Goal: Transaction & Acquisition: Purchase product/service

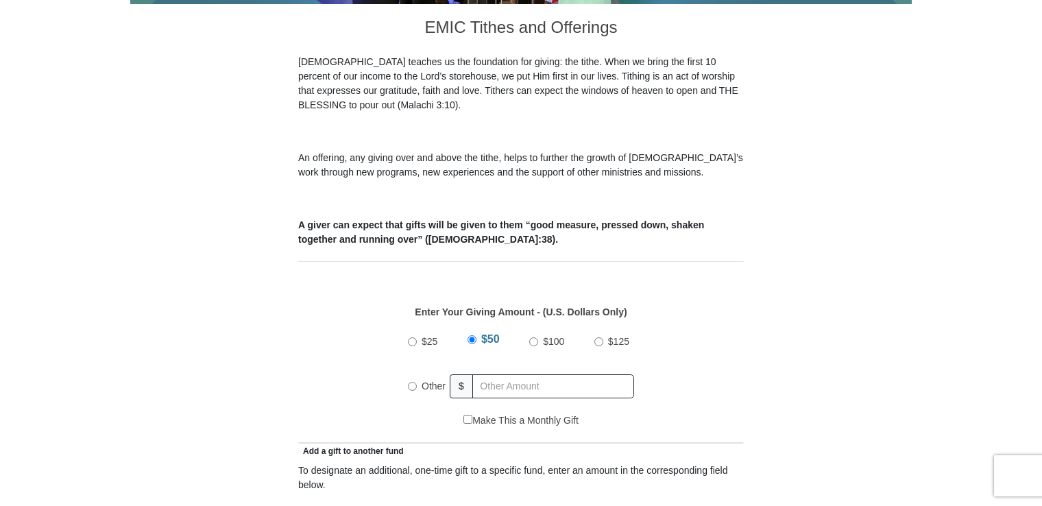
scroll to position [548, 0]
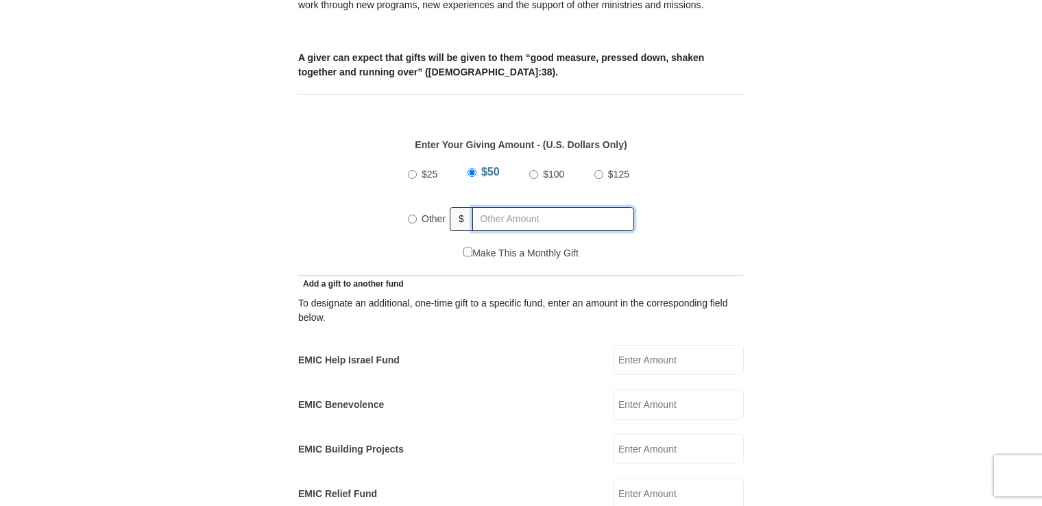
radio input "true"
click at [506, 207] on input "text" at bounding box center [555, 219] width 157 height 24
type input "300.00"
type input "00"
type input "Roger"
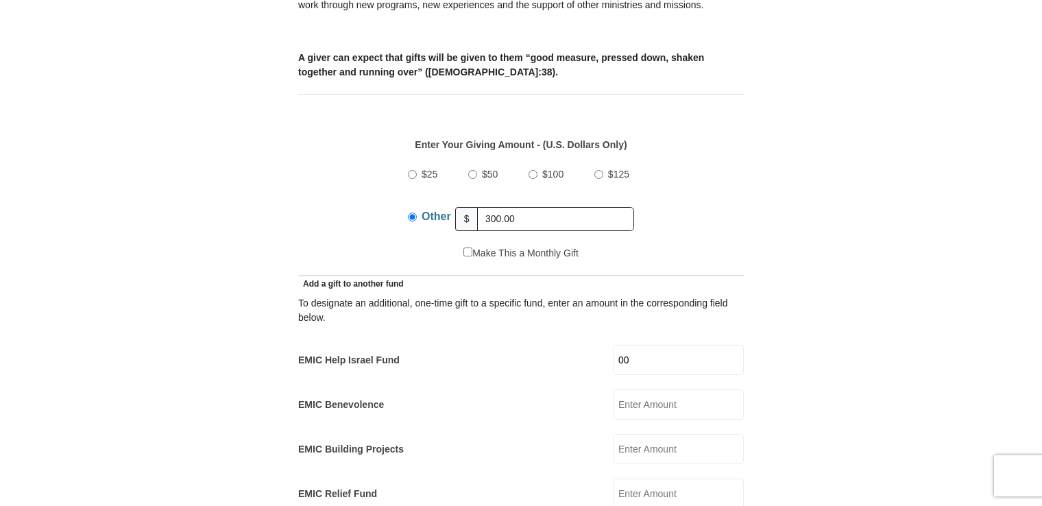
type input "Bryant"
type input "rbryant049@gmail.com"
type input "1681 Maple Lane, Dayton, OH, USA"
type input "Beavercreek, Ohio"
select select "OH"
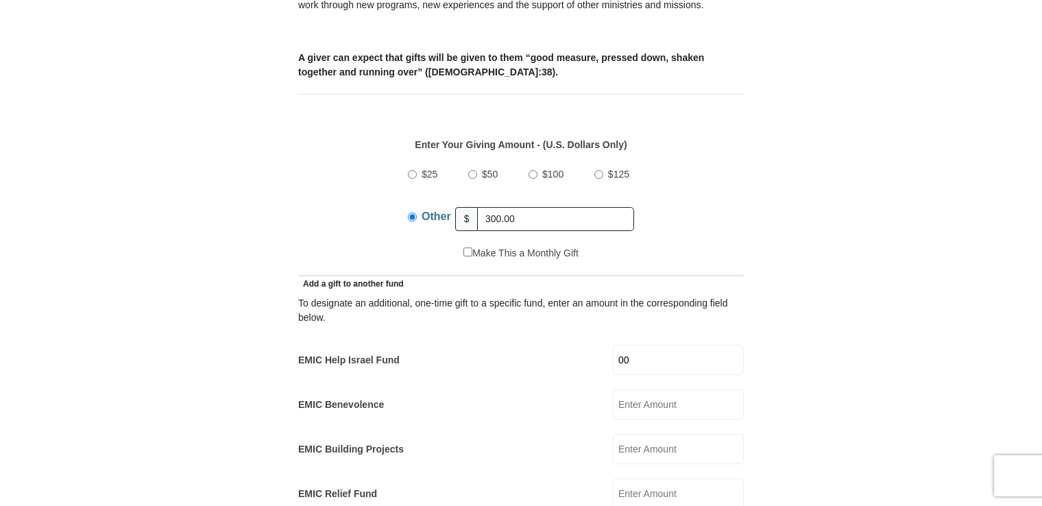
type input "45432"
type input "9376455581"
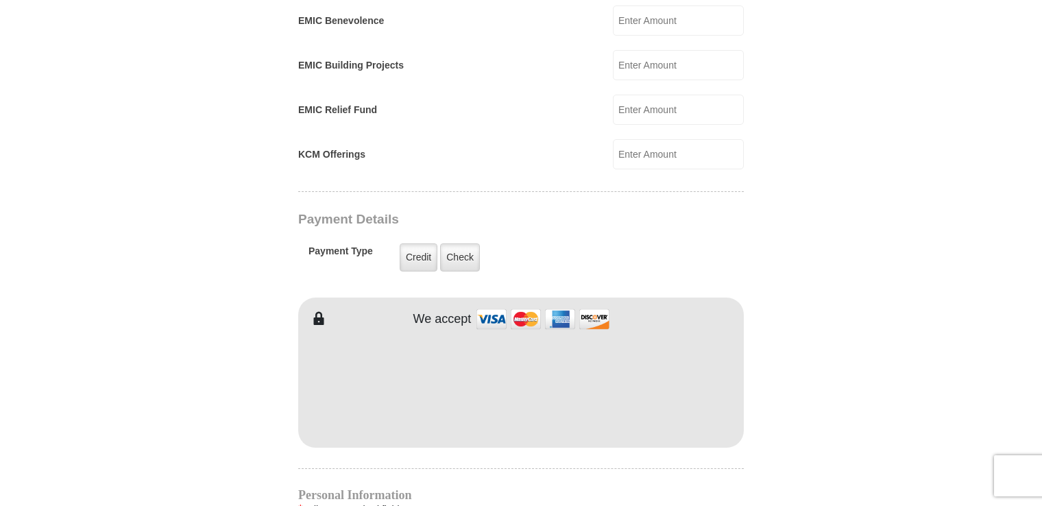
scroll to position [959, 0]
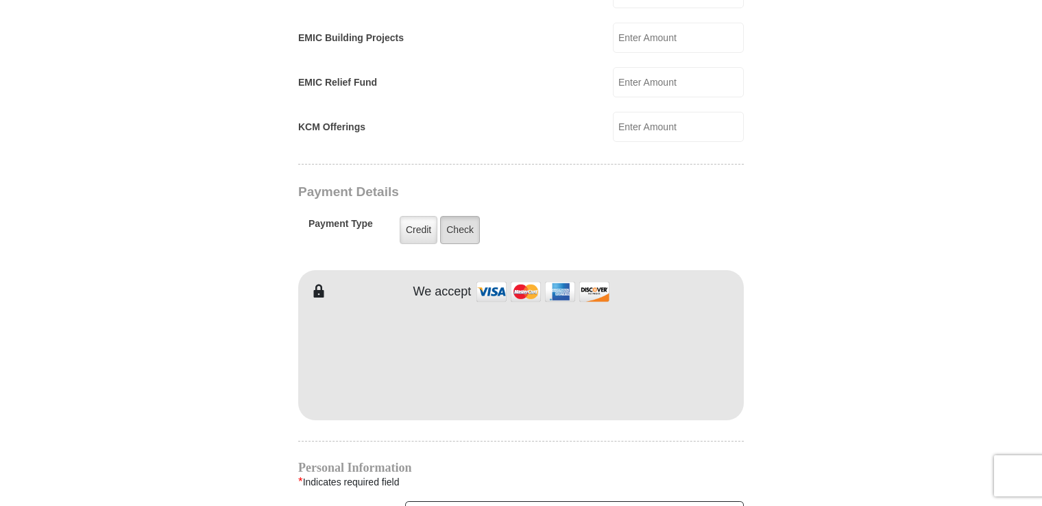
click at [454, 216] on label "Check" at bounding box center [460, 230] width 40 height 28
click at [0, 0] on input "Check" at bounding box center [0, 0] width 0 height 0
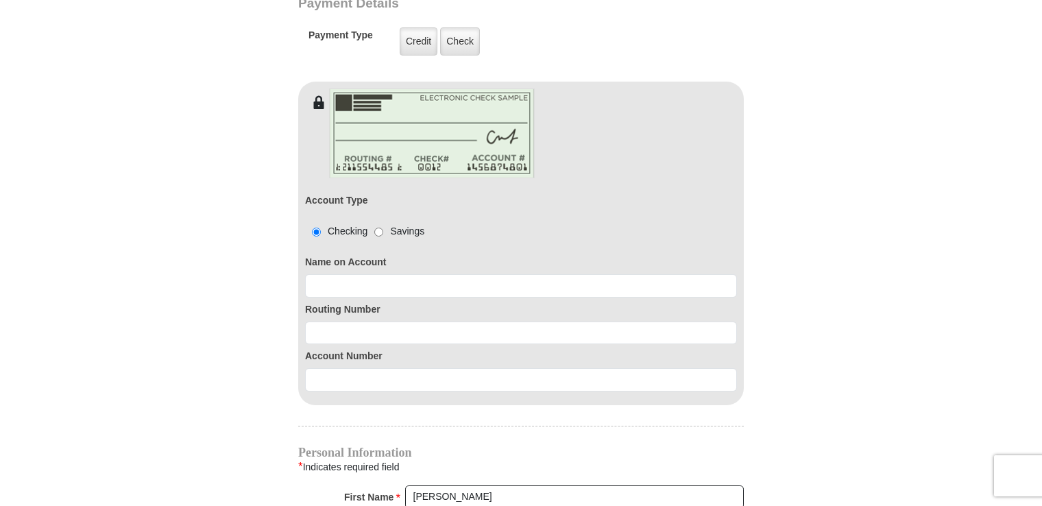
scroll to position [1234, 0]
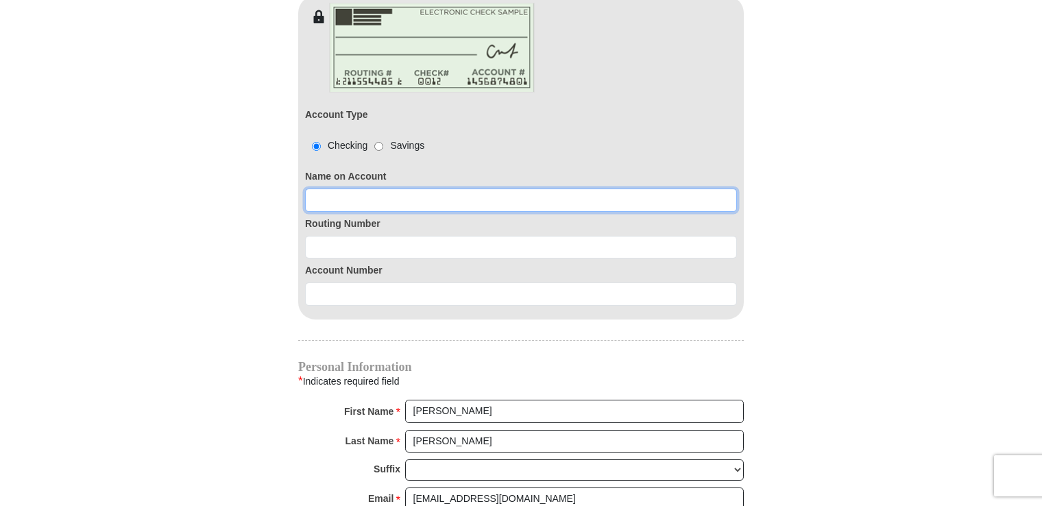
click at [445, 188] on input at bounding box center [521, 199] width 432 height 23
type input "Rodger Bryant"
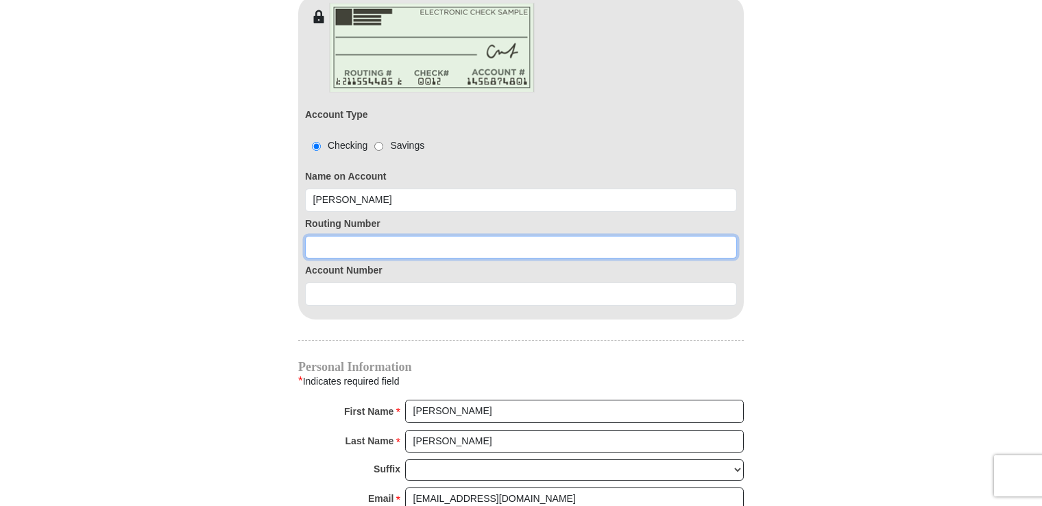
click at [400, 236] on input at bounding box center [521, 247] width 432 height 23
type input "242279408"
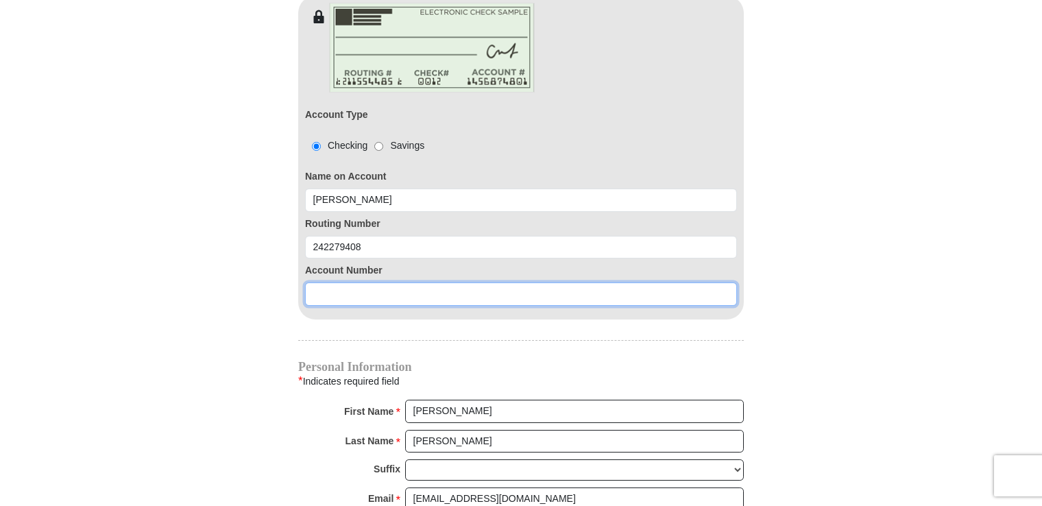
click at [581, 282] on input at bounding box center [521, 293] width 432 height 23
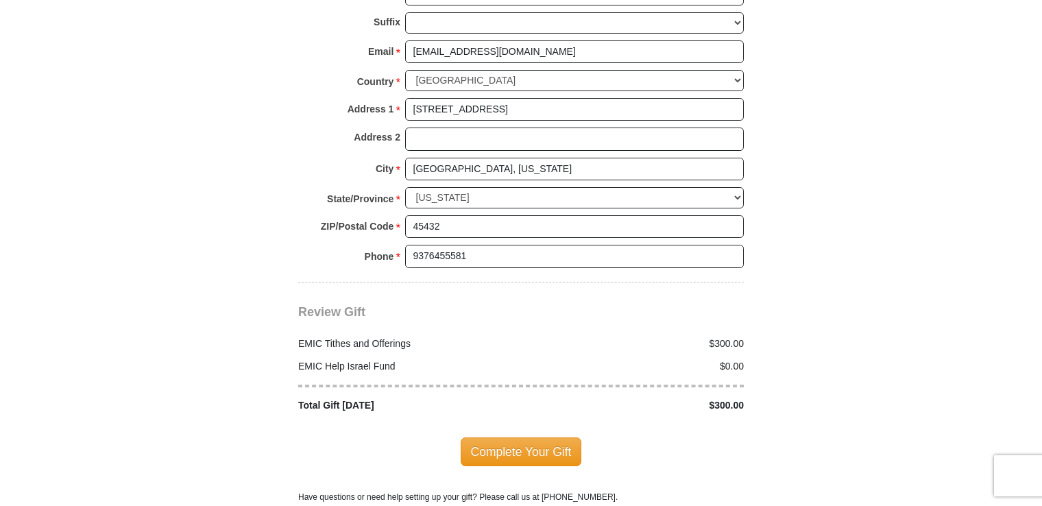
scroll to position [1713, 0]
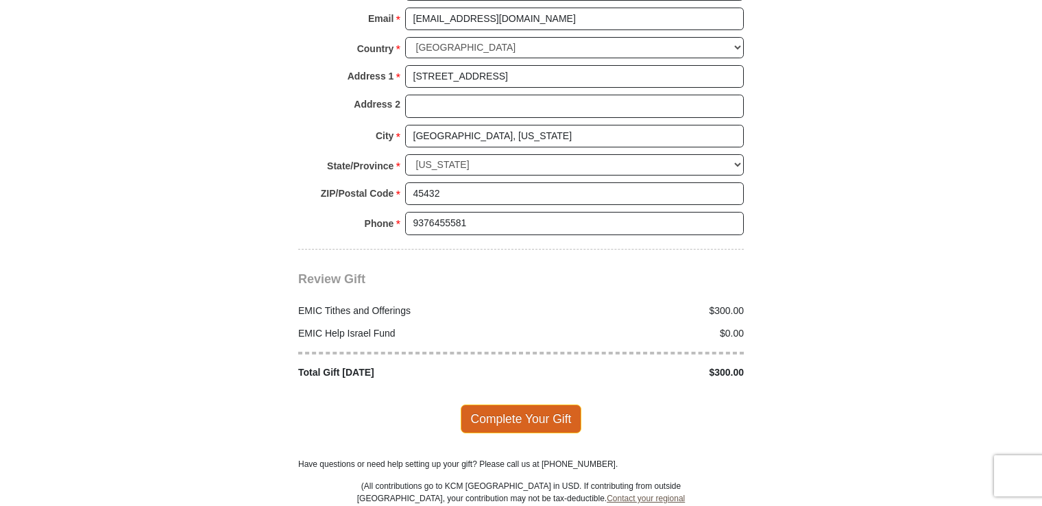
type input "1900008474698"
click at [522, 404] on span "Complete Your Gift" at bounding box center [521, 418] width 121 height 29
